Goal: Find specific page/section: Find specific page/section

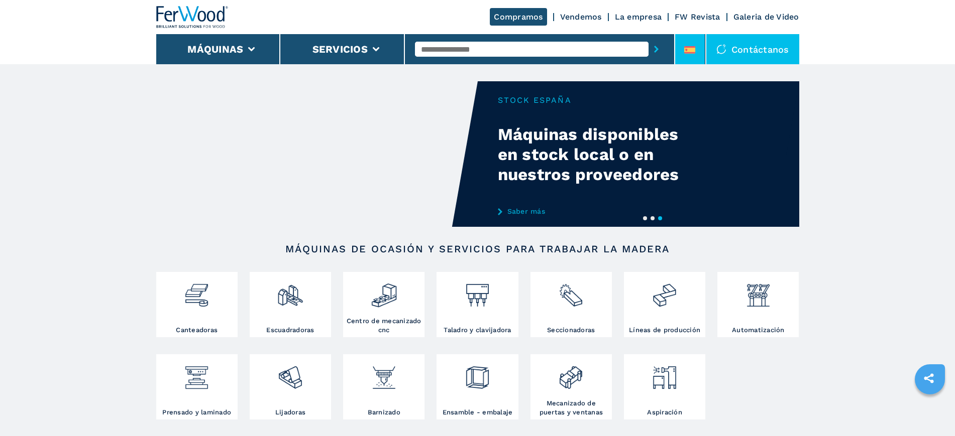
click at [695, 53] on icon at bounding box center [689, 53] width 11 height 2
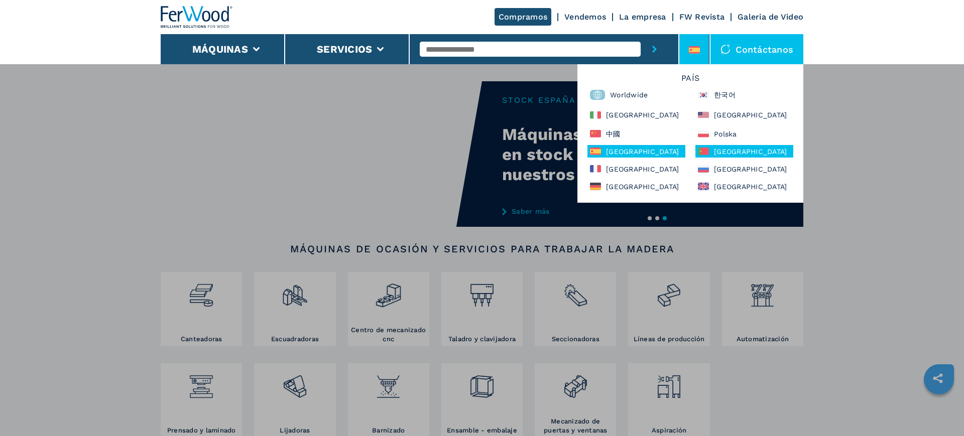
click at [724, 149] on div "Portugal" at bounding box center [745, 151] width 98 height 13
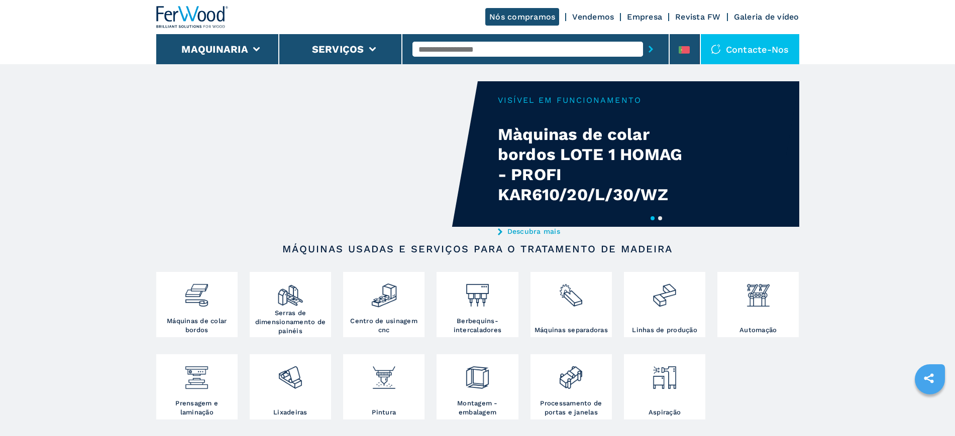
click at [490, 43] on input "text" at bounding box center [527, 49] width 231 height 15
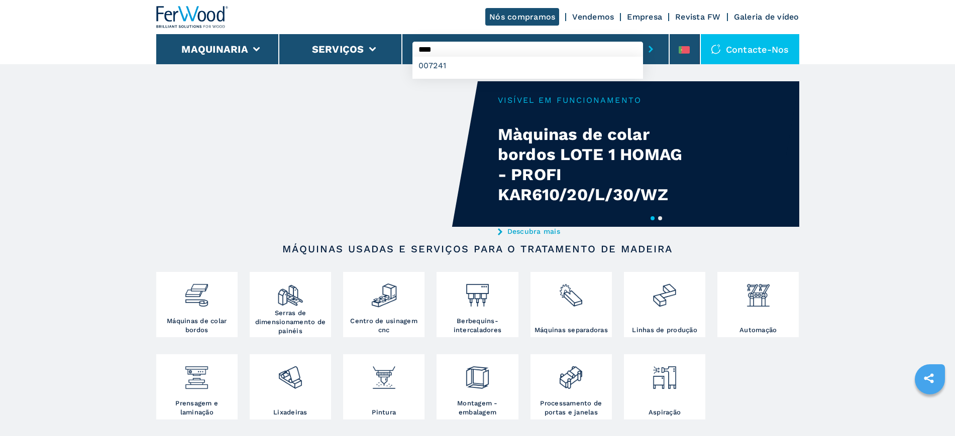
type input "****"
click at [643, 38] on button "submit-button" at bounding box center [651, 49] width 16 height 23
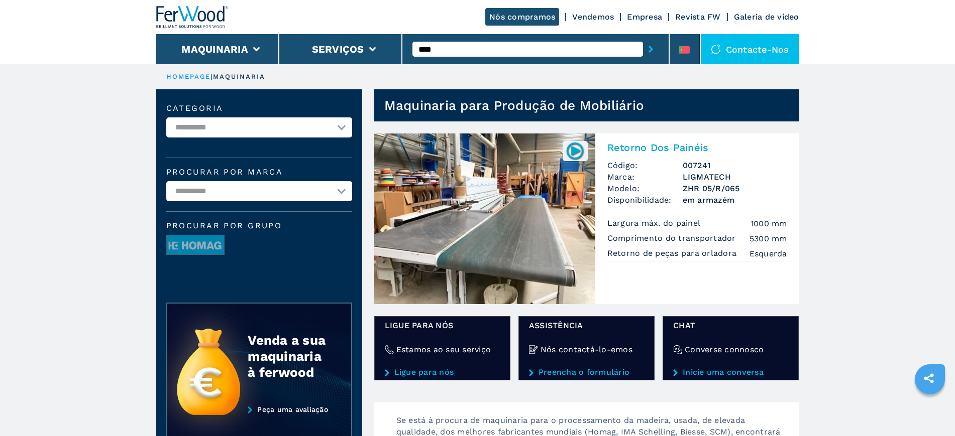
click at [475, 217] on img at bounding box center [484, 219] width 221 height 171
